Goal: Transaction & Acquisition: Obtain resource

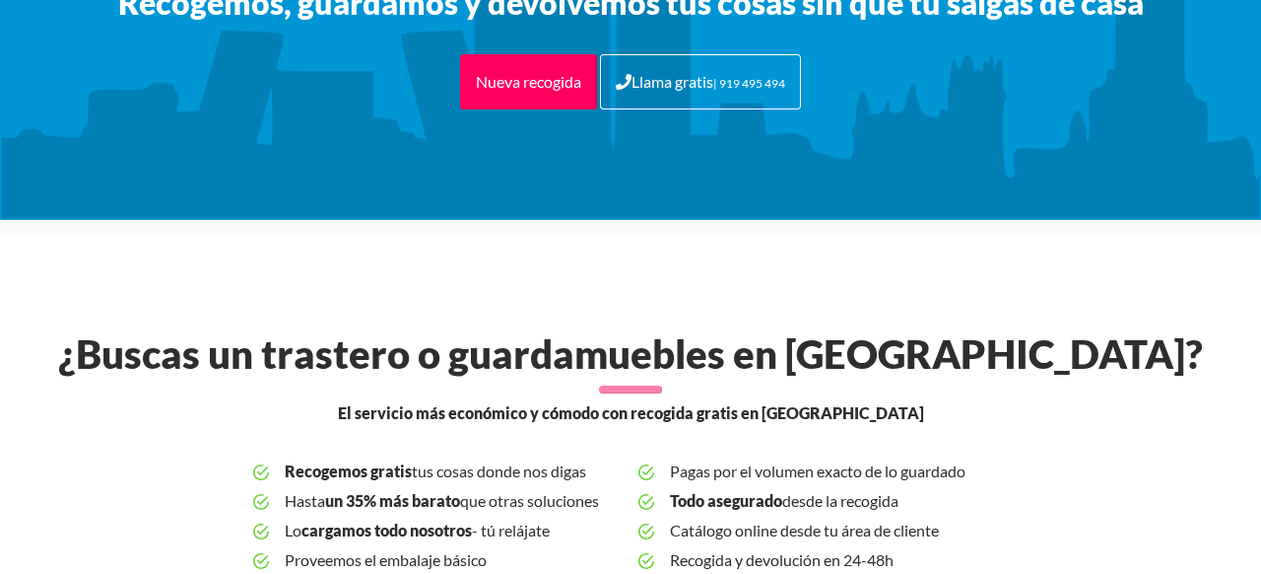
scroll to position [313, 0]
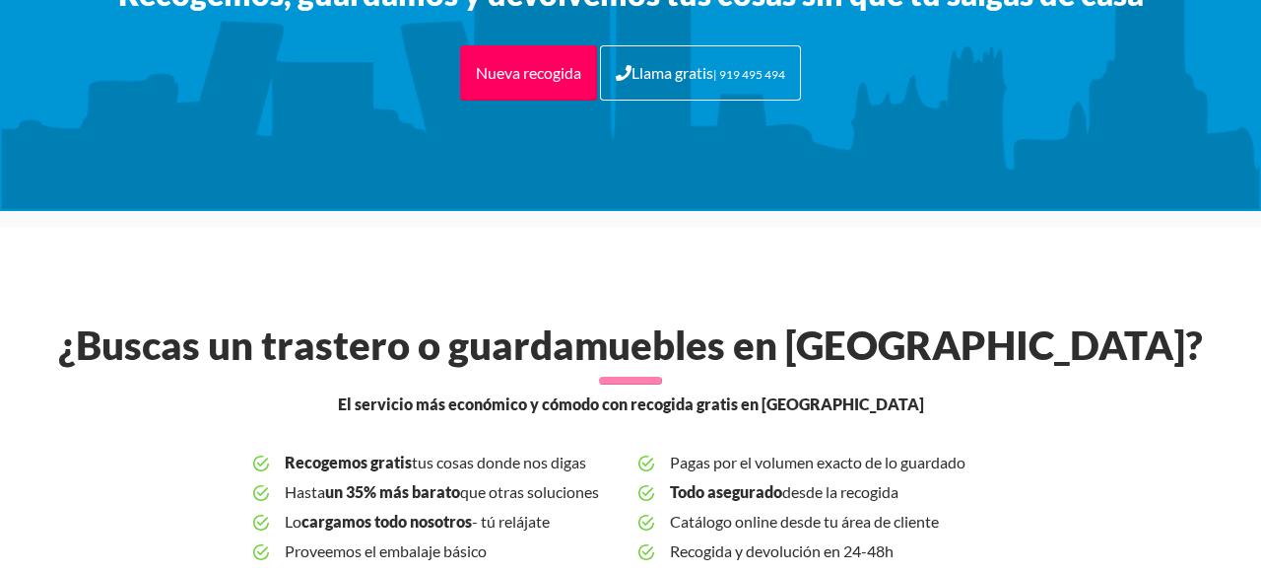
click at [1157, 321] on h2 "¿Buscas un trastero o guardamuebles en [GEOGRAPHIC_DATA]?" at bounding box center [630, 344] width 1167 height 47
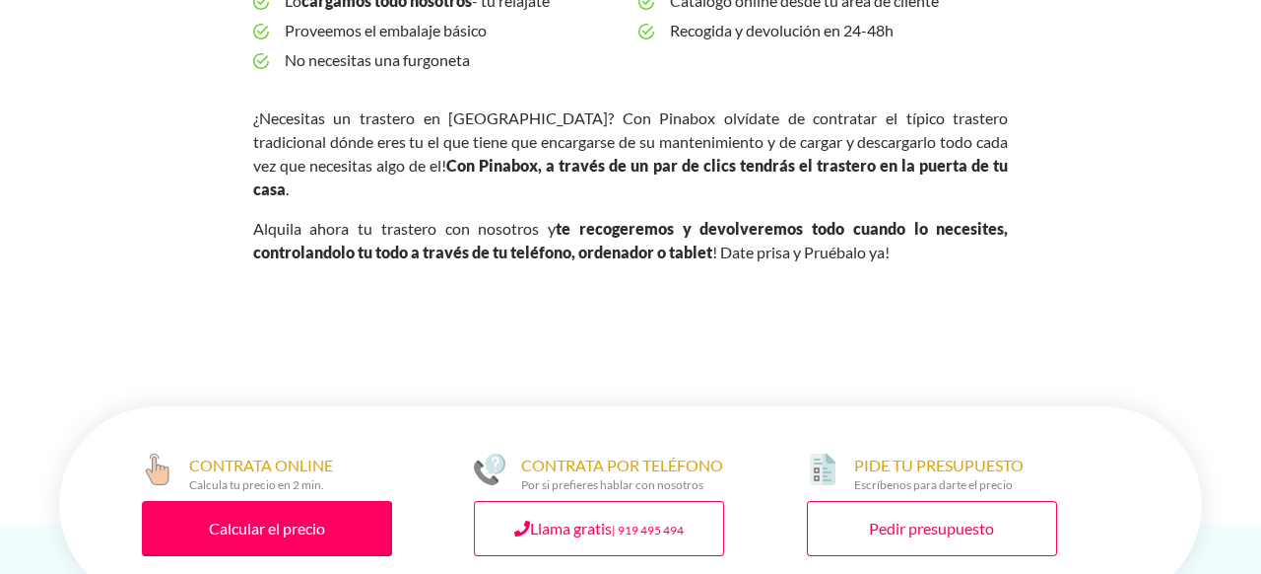
scroll to position [940, 0]
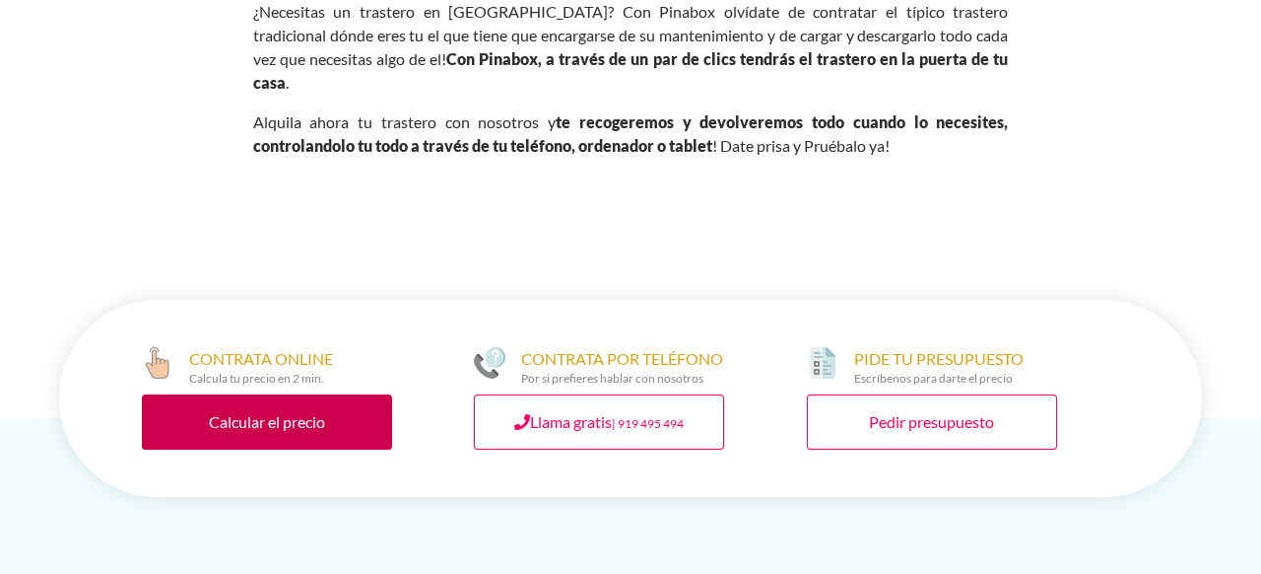
click at [244, 394] on link "Calcular el precio" at bounding box center [267, 421] width 250 height 55
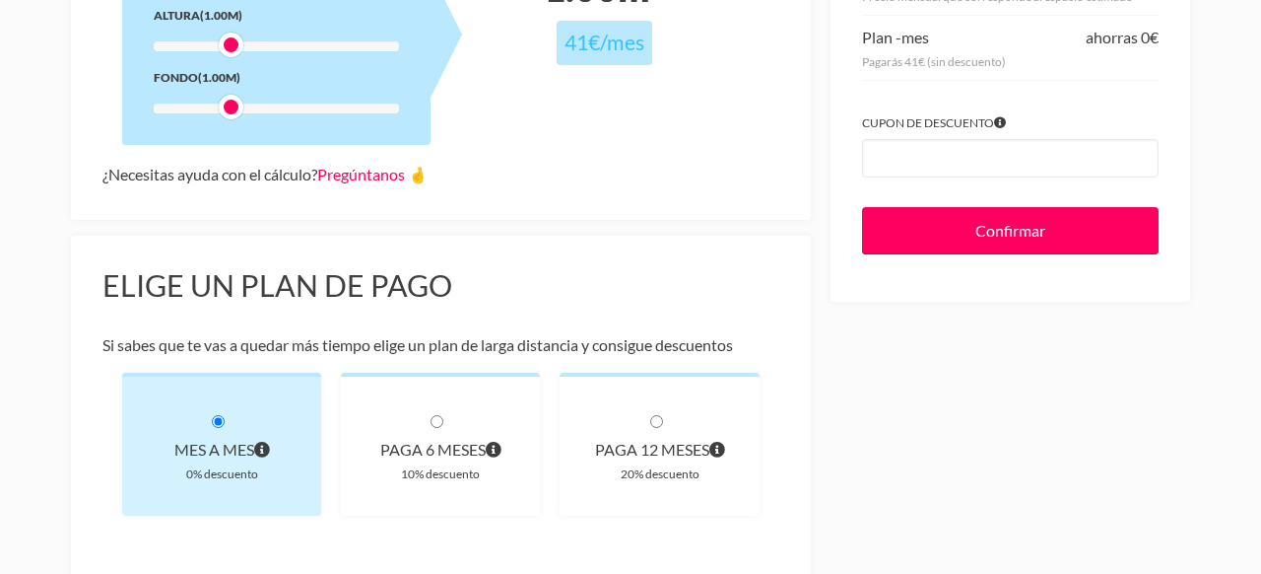
scroll to position [104, 0]
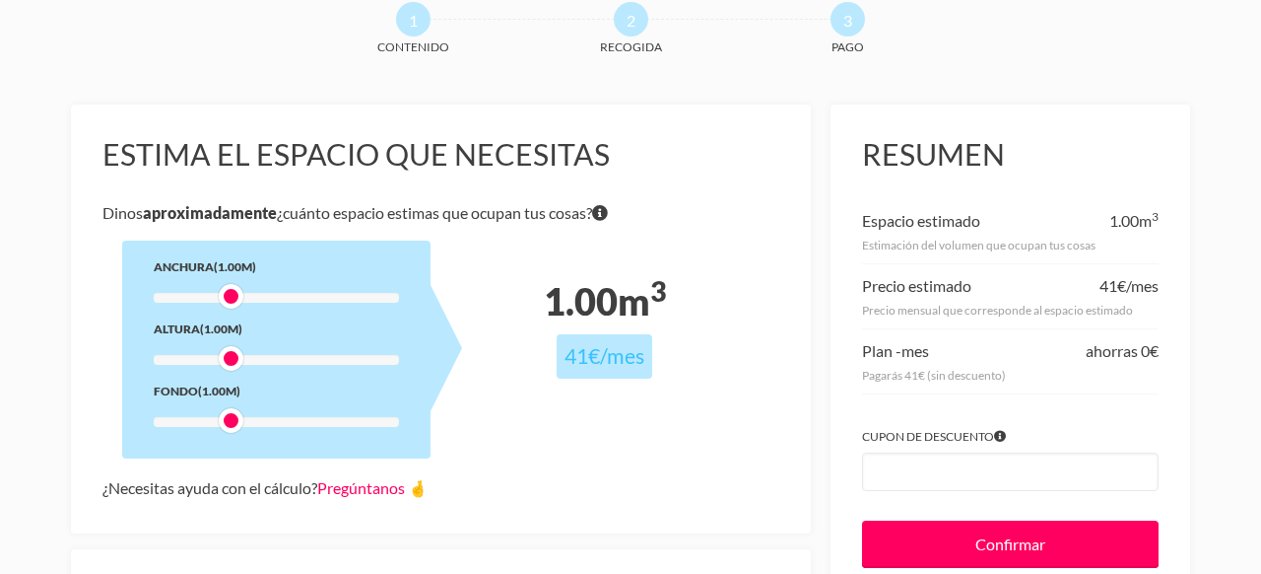
drag, startPoint x: 227, startPoint y: 299, endPoint x: 211, endPoint y: 292, distance: 17.2
click at [219, 296] on div at bounding box center [231, 296] width 25 height 25
drag, startPoint x: 213, startPoint y: 292, endPoint x: 242, endPoint y: 286, distance: 30.1
click at [244, 284] on div "Anchura (1.00m) Altura (1.00m) Fondo (1.00m)" at bounding box center [276, 349] width 308 height 218
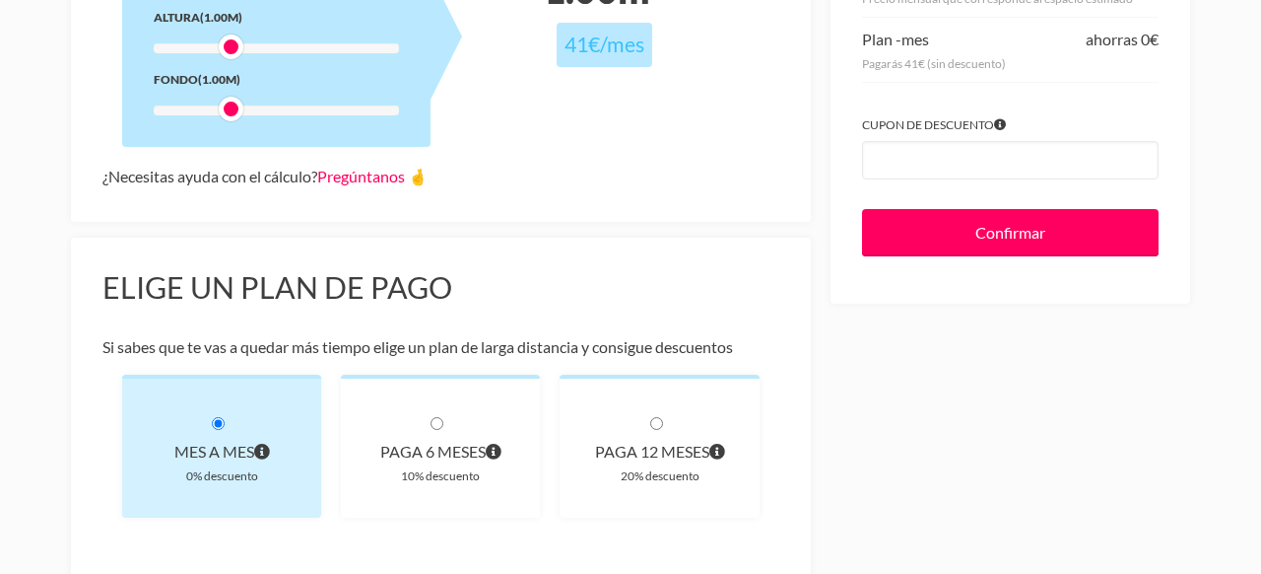
scroll to position [418, 0]
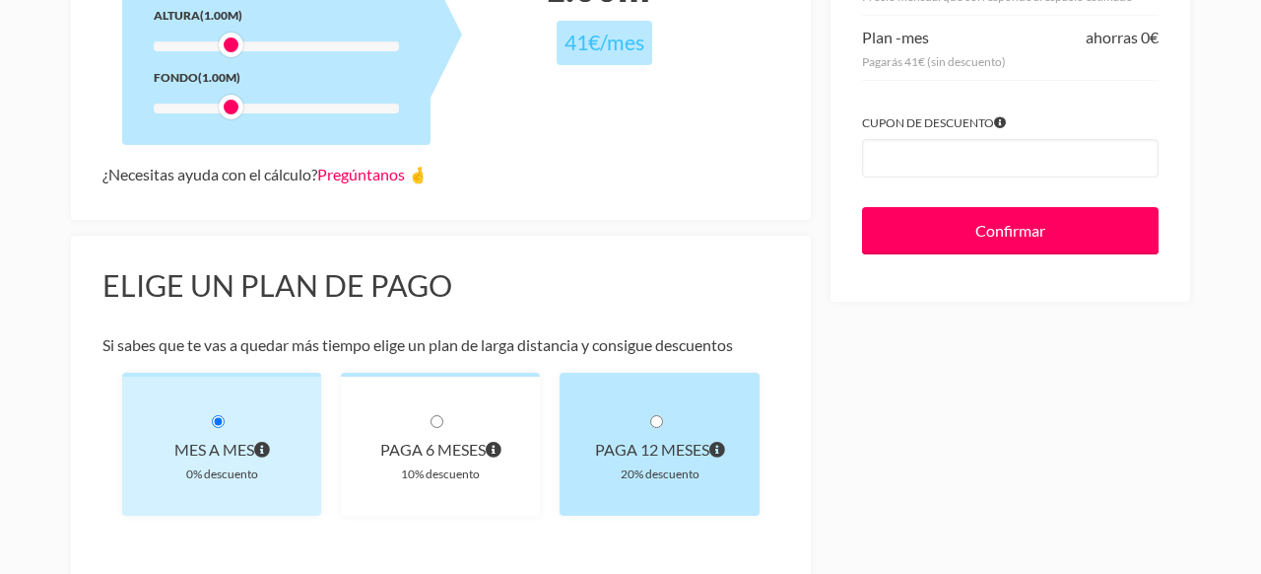
click at [652, 419] on input "radio" at bounding box center [656, 421] width 13 height 13
radio input "true"
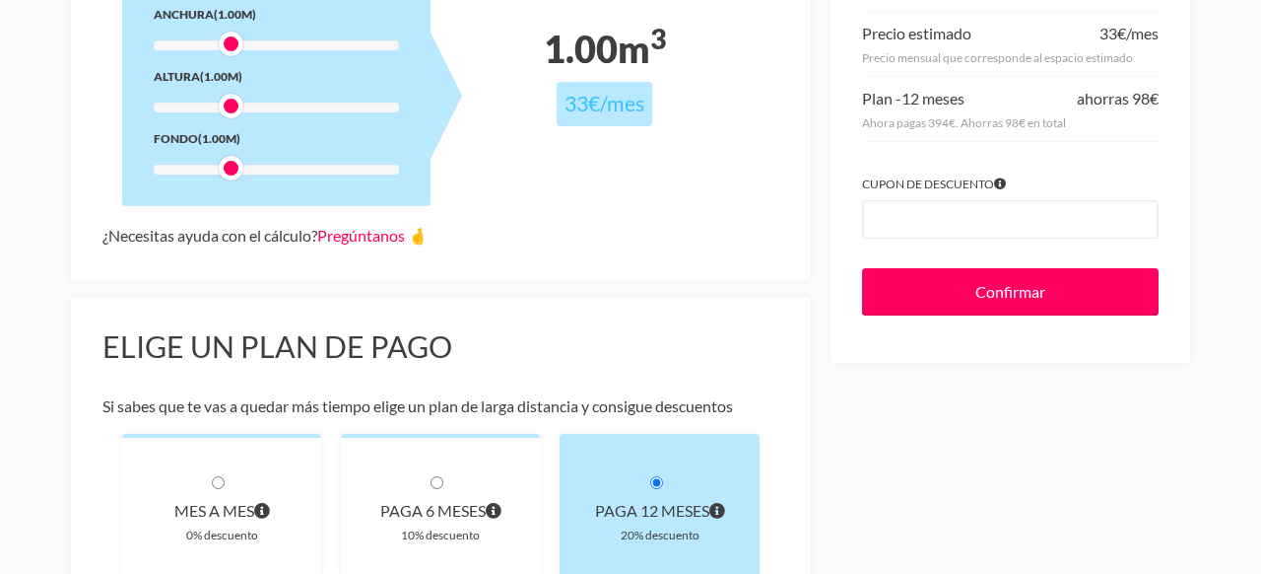
scroll to position [313, 0]
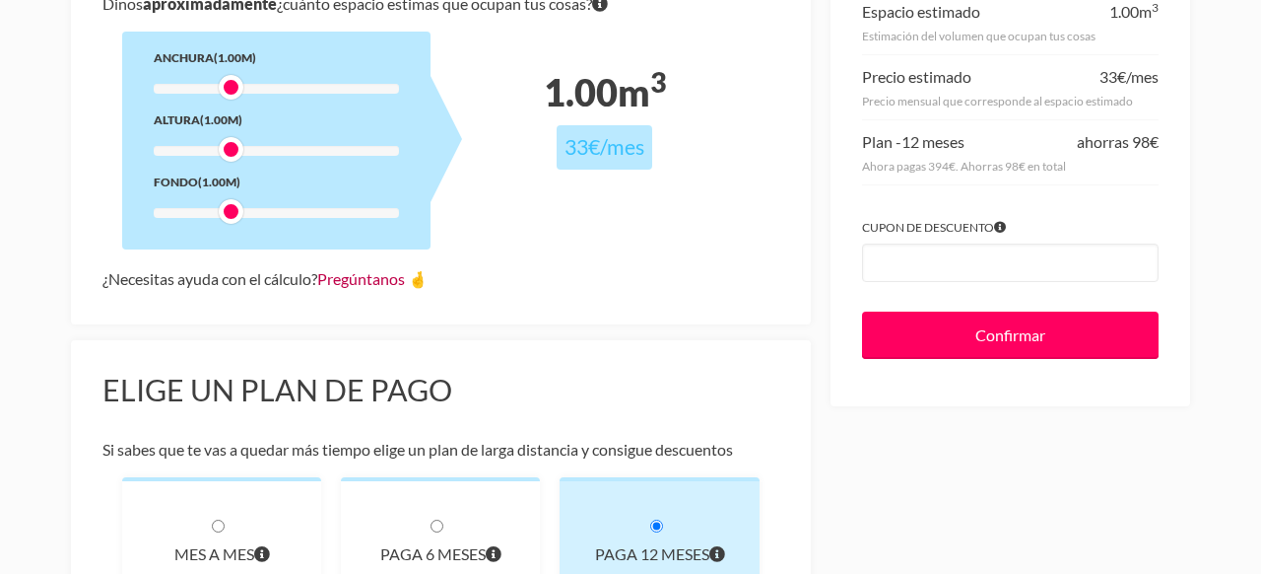
click at [379, 276] on link "Pregúntanos 🤞" at bounding box center [372, 278] width 110 height 19
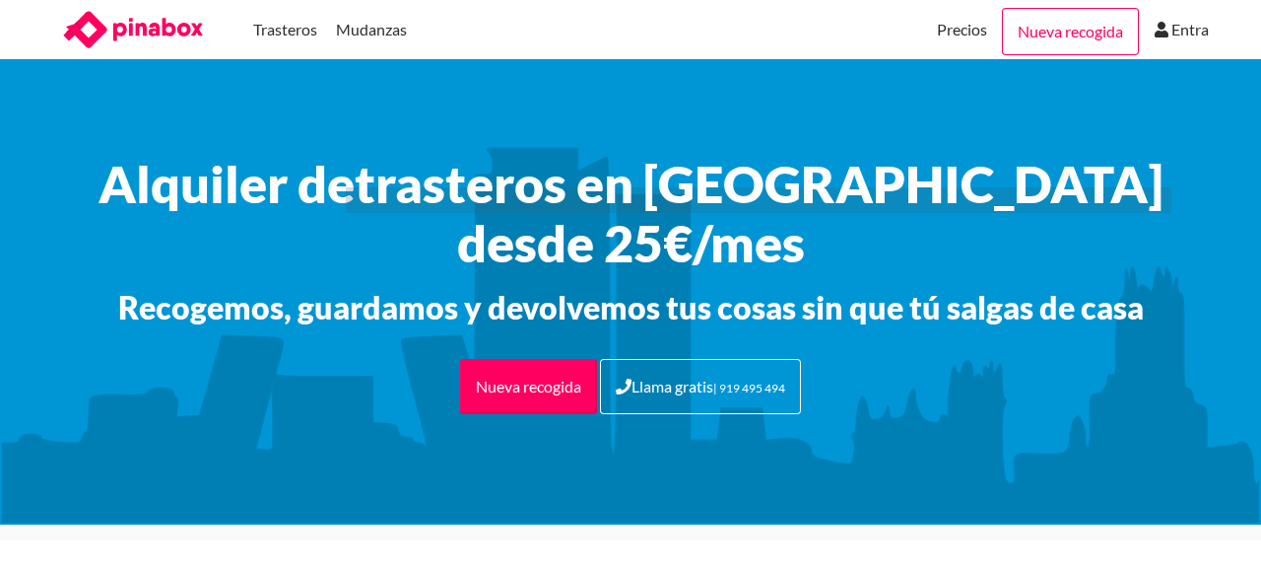
scroll to position [940, 0]
